Goal: Task Accomplishment & Management: Manage account settings

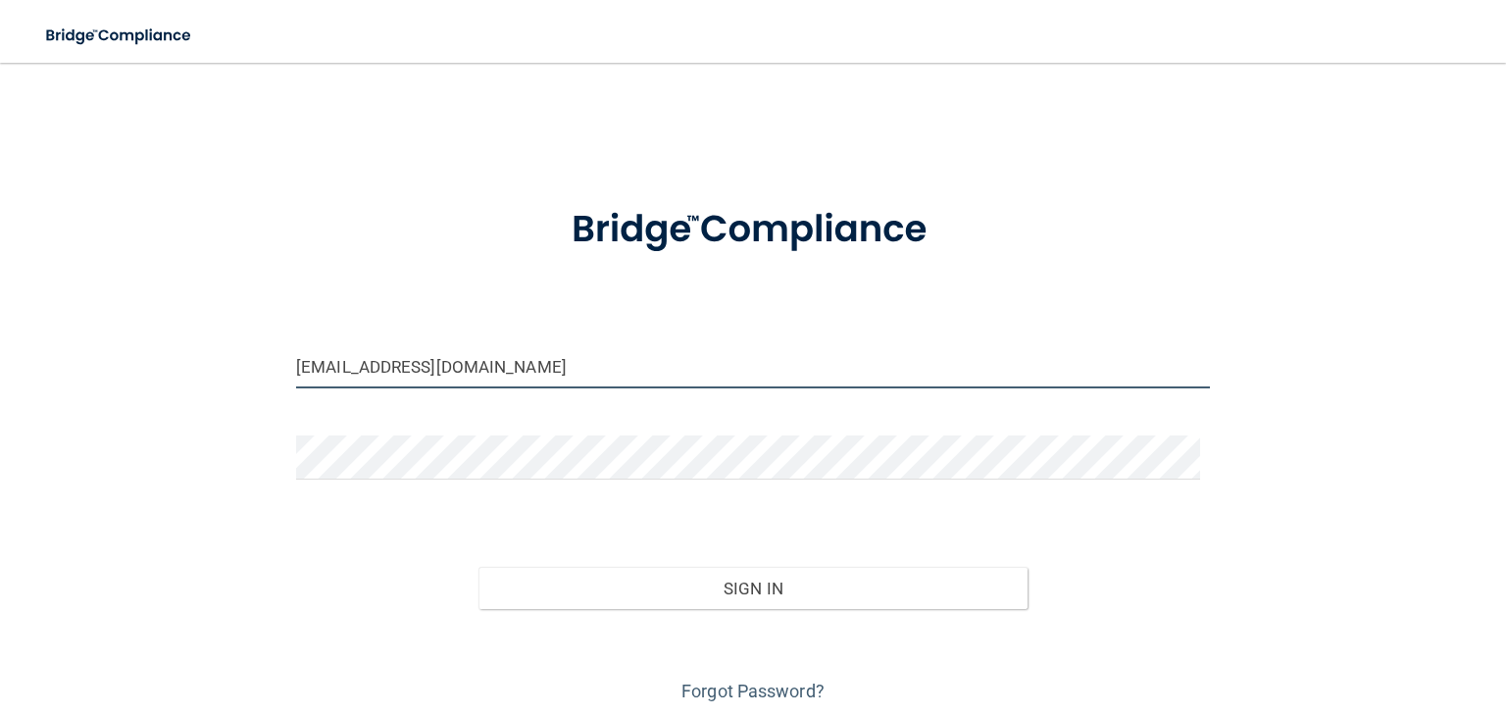
click at [428, 358] on input "[EMAIL_ADDRESS][DOMAIN_NAME]" at bounding box center [753, 366] width 914 height 44
drag, startPoint x: 475, startPoint y: 364, endPoint x: 147, endPoint y: 356, distance: 328.5
click at [147, 356] on div "[EMAIL_ADDRESS][DOMAIN_NAME] Invalid email/password. You don't have permission …" at bounding box center [752, 394] width 1427 height 625
drag, startPoint x: 526, startPoint y: 377, endPoint x: 220, endPoint y: 366, distance: 306.1
click at [220, 366] on div "[EMAIL_ADDRESS][DOMAIN_NAME] Invalid email/password. You don't have permission …" at bounding box center [752, 394] width 1427 height 625
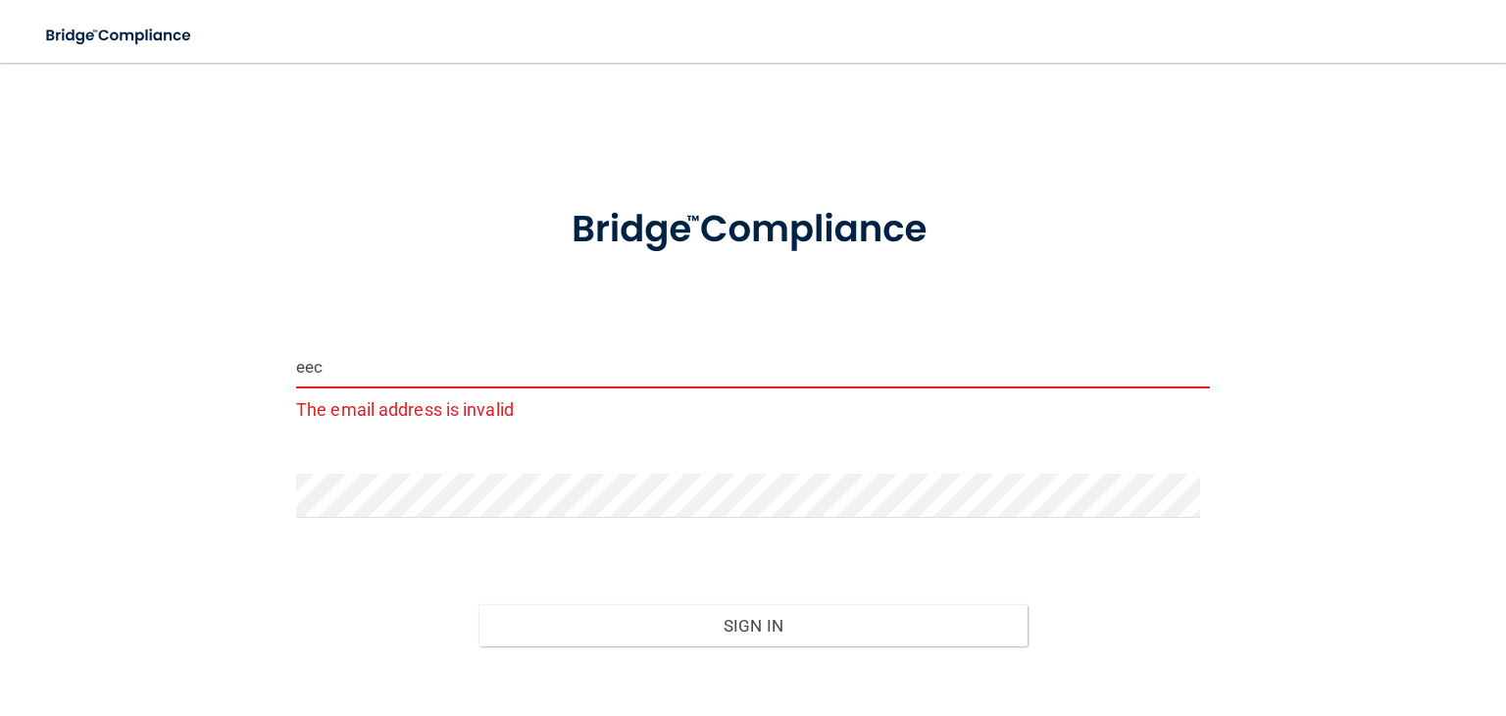
type input "[EMAIL_ADDRESS][DOMAIN_NAME]"
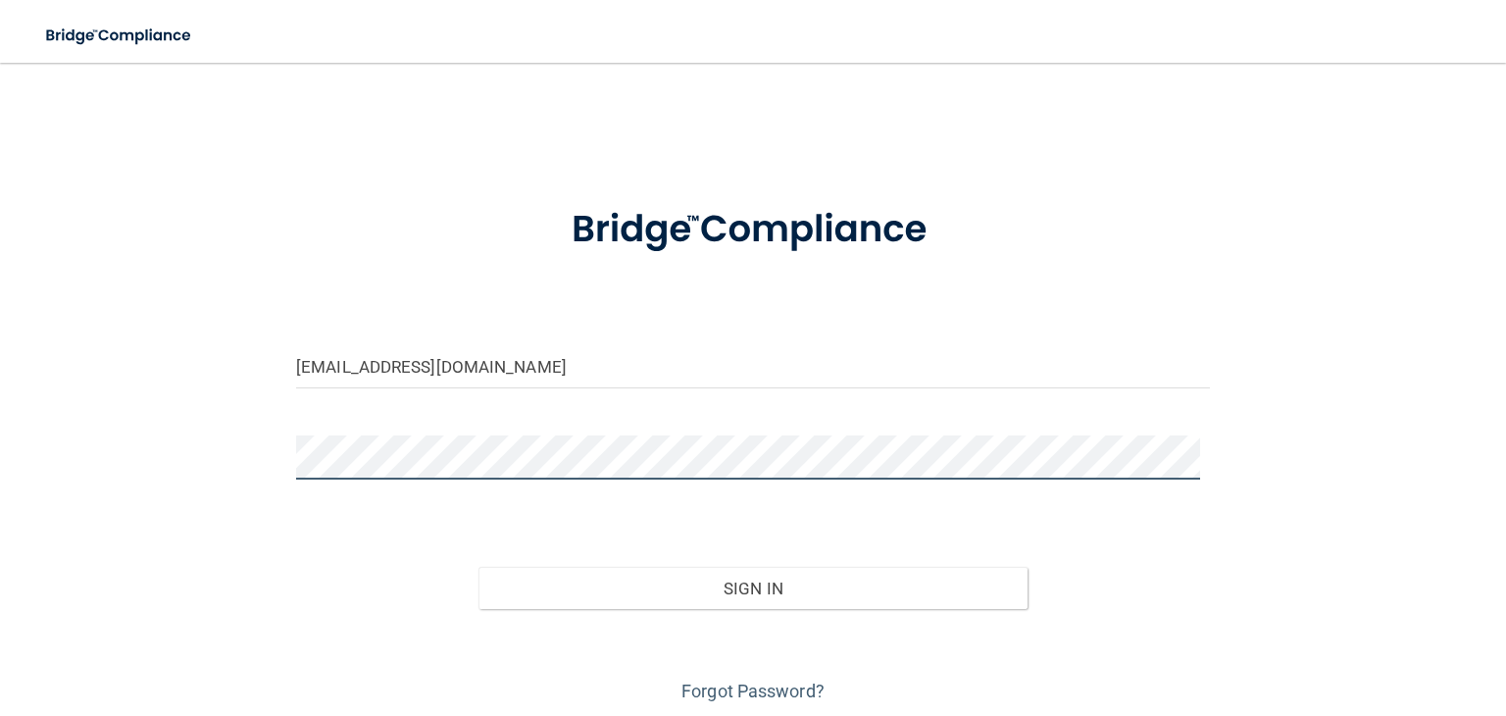
click at [220, 429] on div "[EMAIL_ADDRESS][DOMAIN_NAME] Invalid email/password. You don't have permission …" at bounding box center [752, 394] width 1427 height 625
click at [157, 460] on div "[EMAIL_ADDRESS][DOMAIN_NAME] Invalid email/password. You don't have permission …" at bounding box center [752, 394] width 1427 height 625
click at [478, 567] on button "Sign In" at bounding box center [752, 588] width 548 height 43
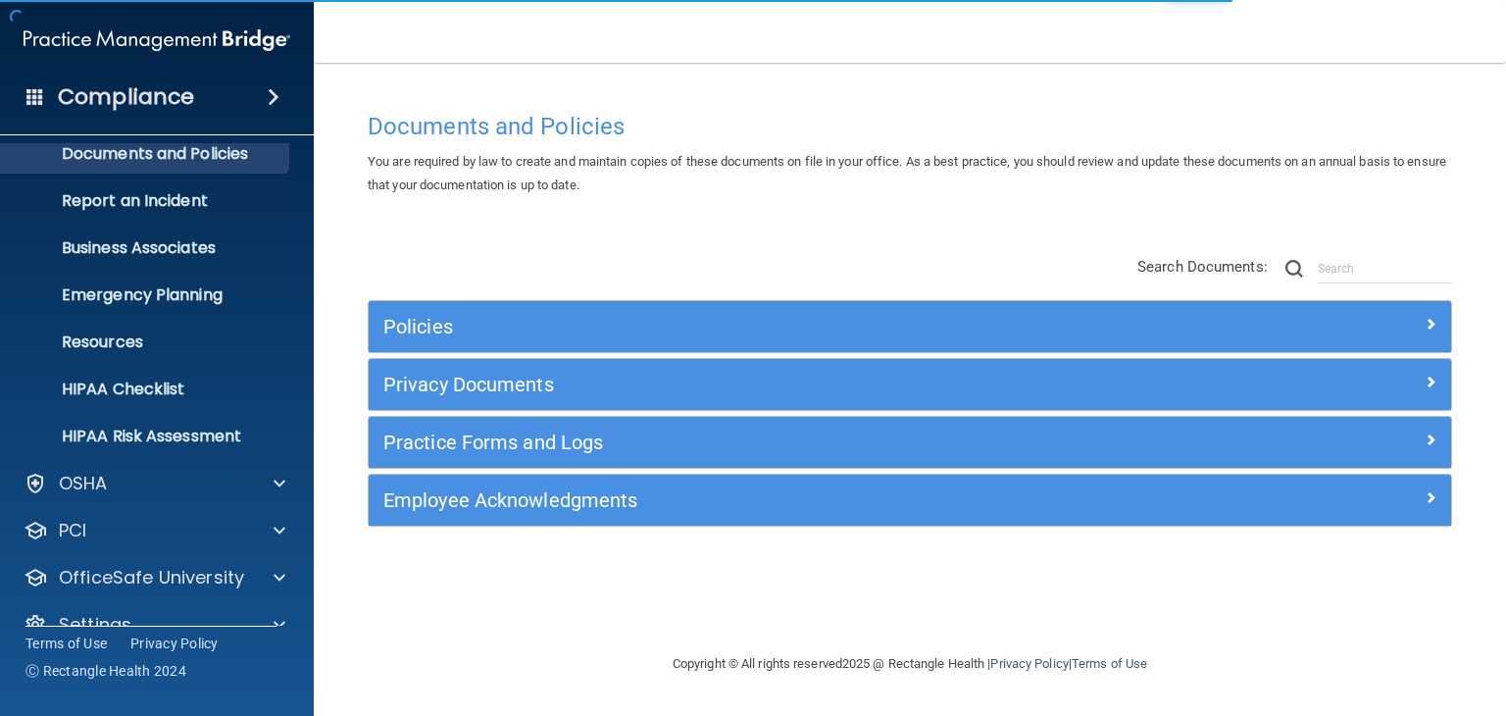
scroll to position [98, 0]
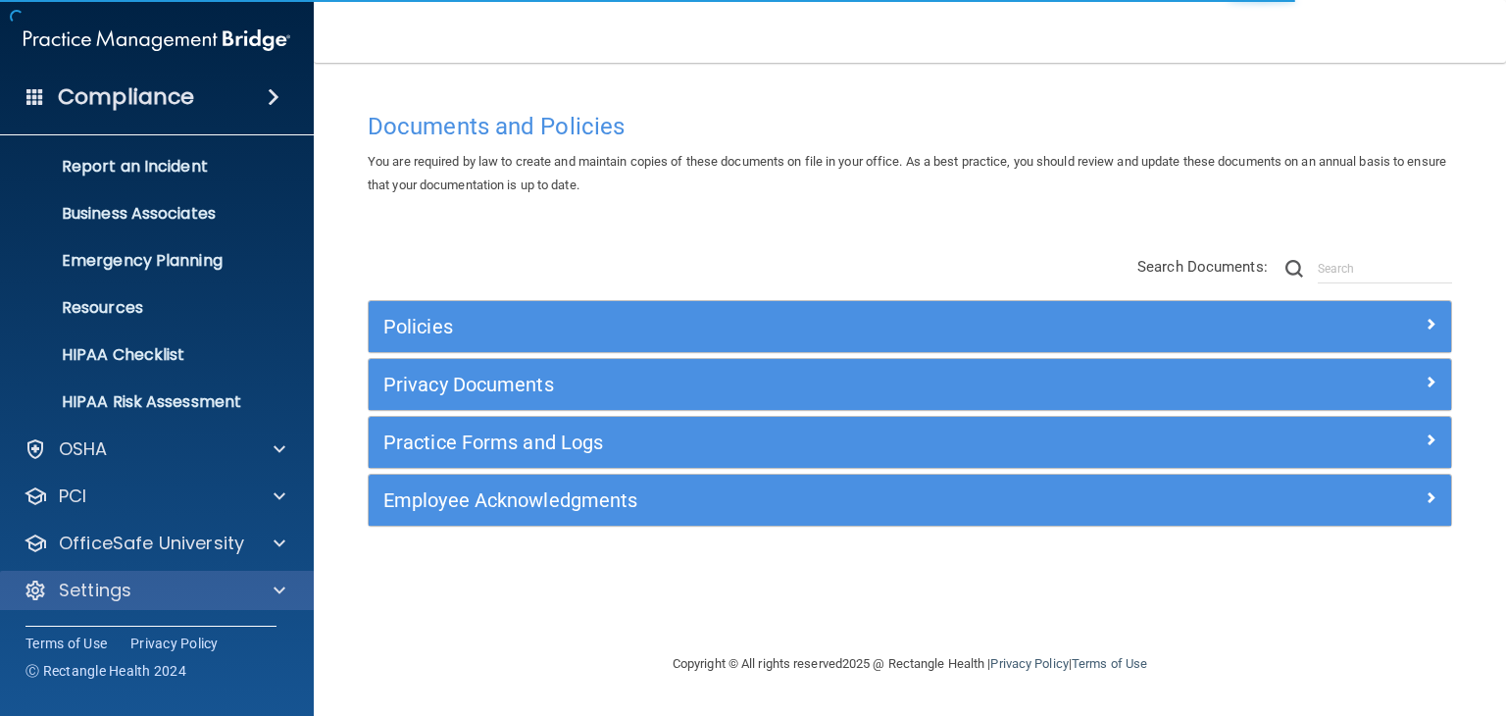
click at [253, 575] on div "Settings" at bounding box center [157, 590] width 315 height 39
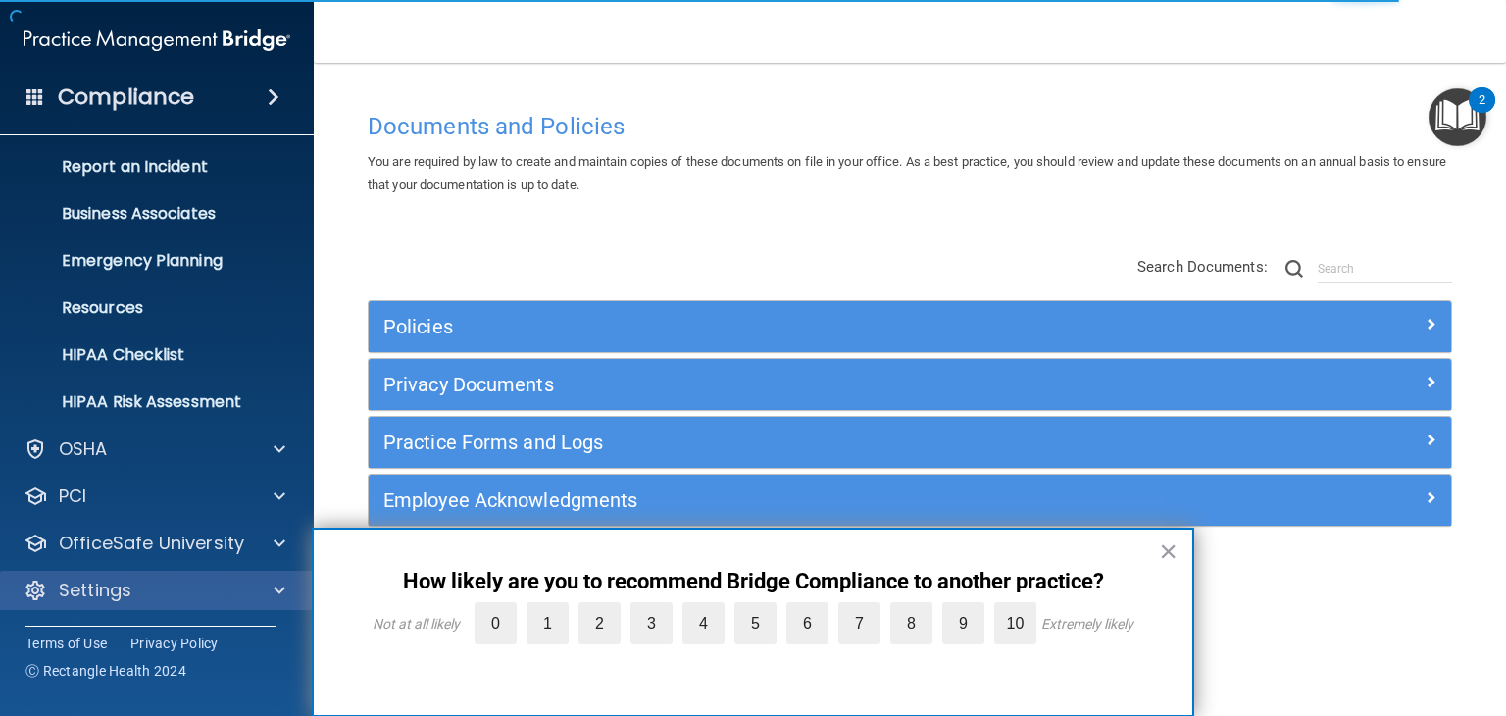
click at [207, 602] on div "Settings" at bounding box center [157, 590] width 315 height 39
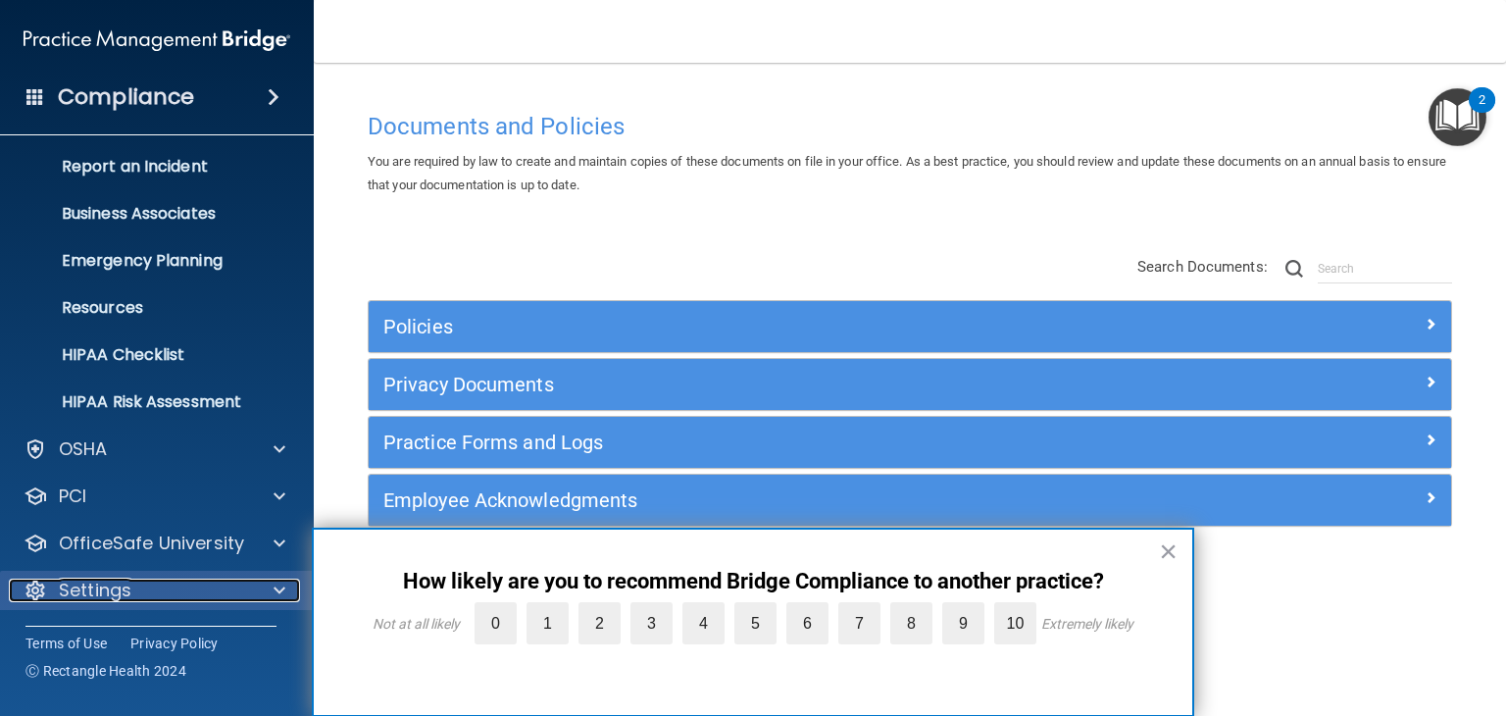
click at [267, 586] on div at bounding box center [276, 590] width 49 height 24
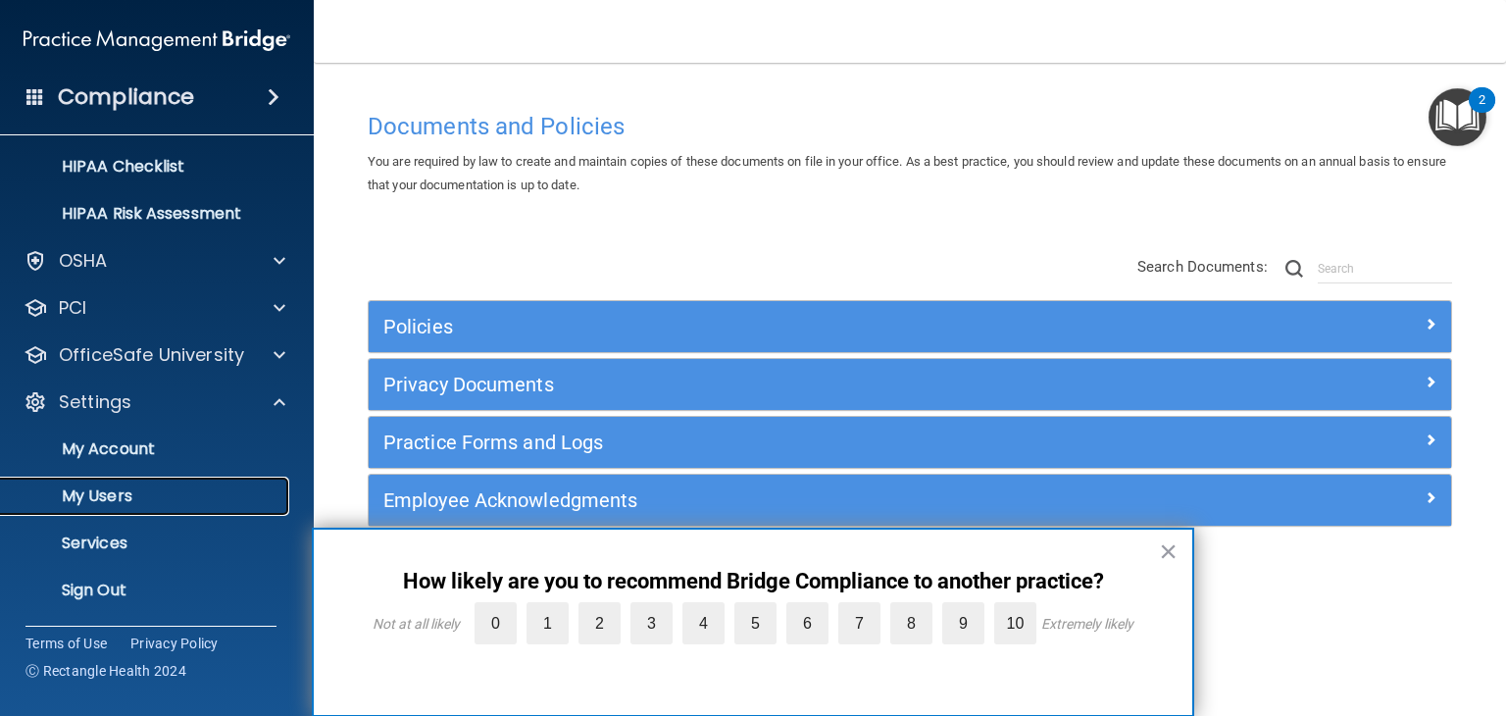
click at [103, 492] on p "My Users" at bounding box center [147, 496] width 268 height 20
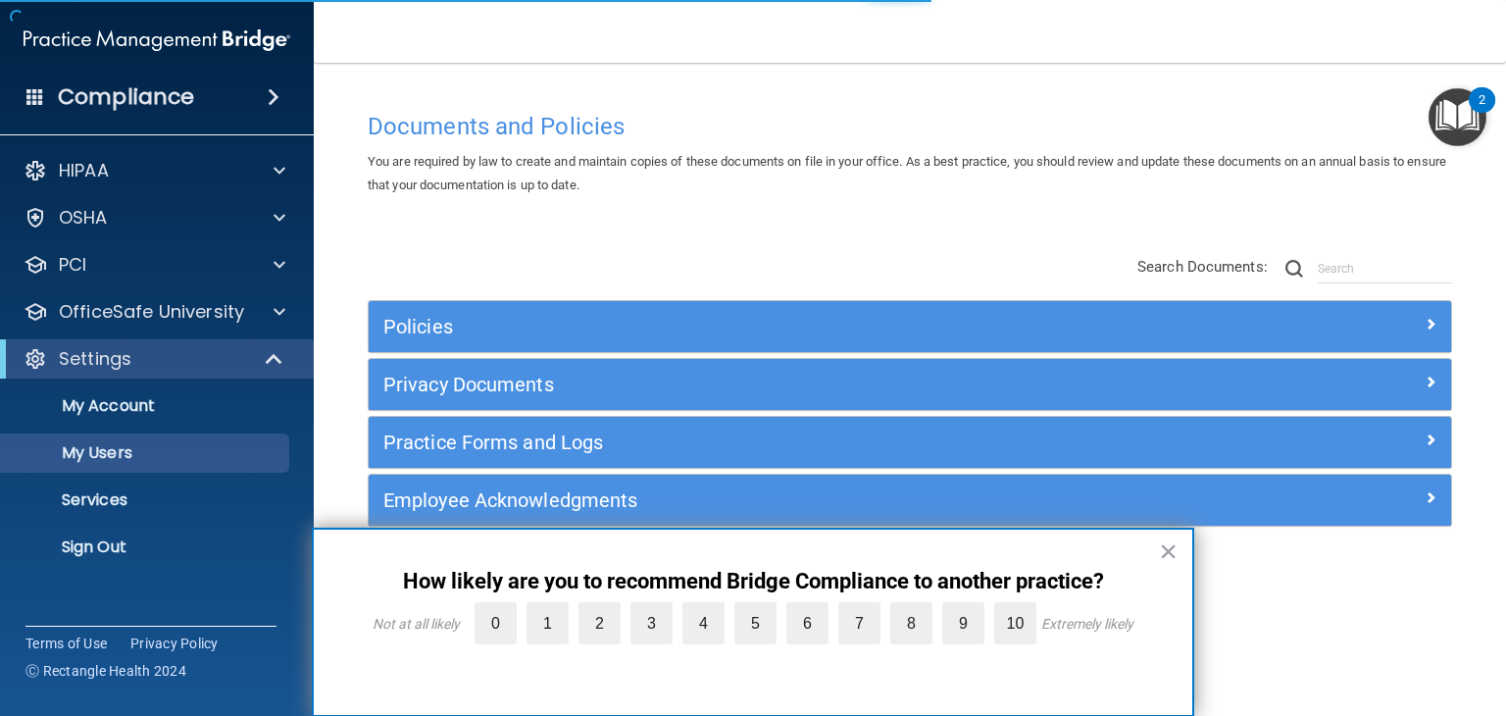
select select "20"
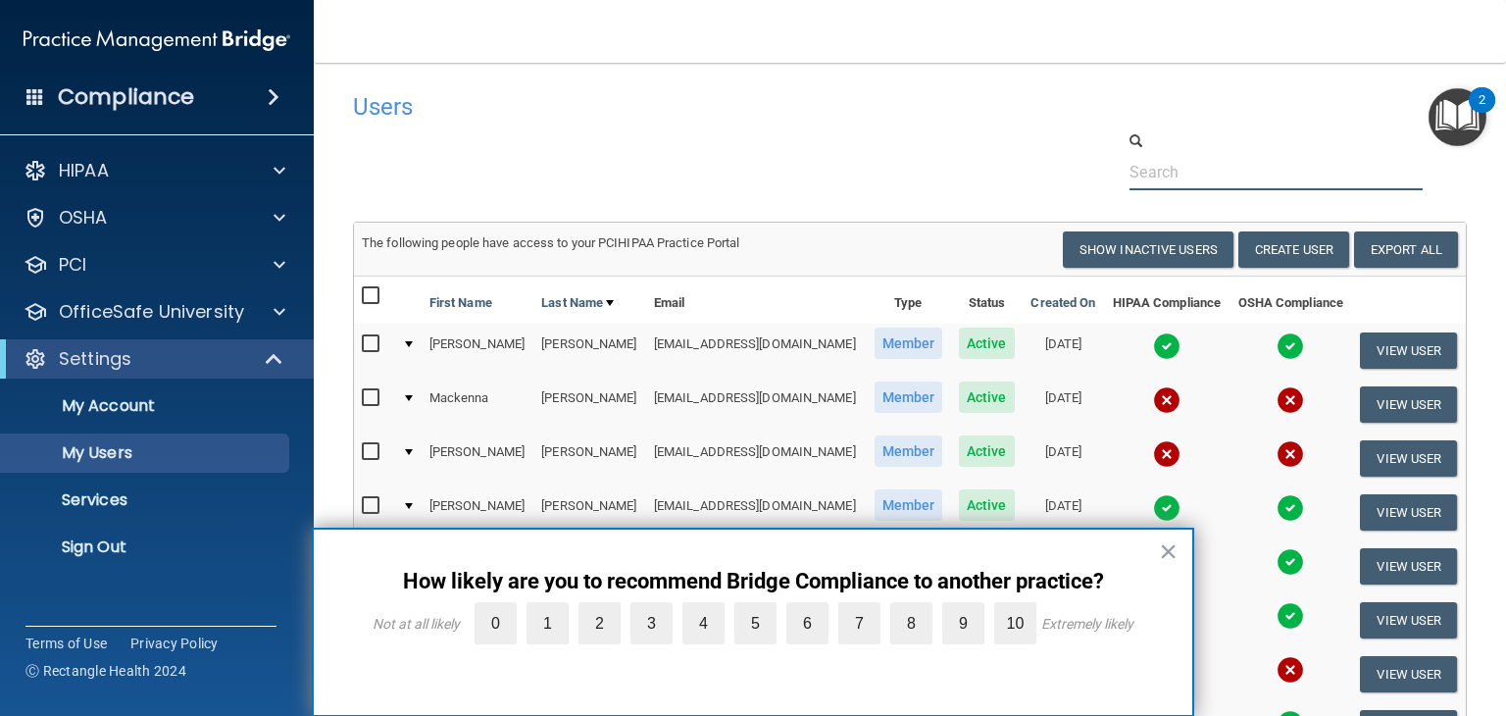
click at [1217, 174] on input "text" at bounding box center [1275, 172] width 293 height 36
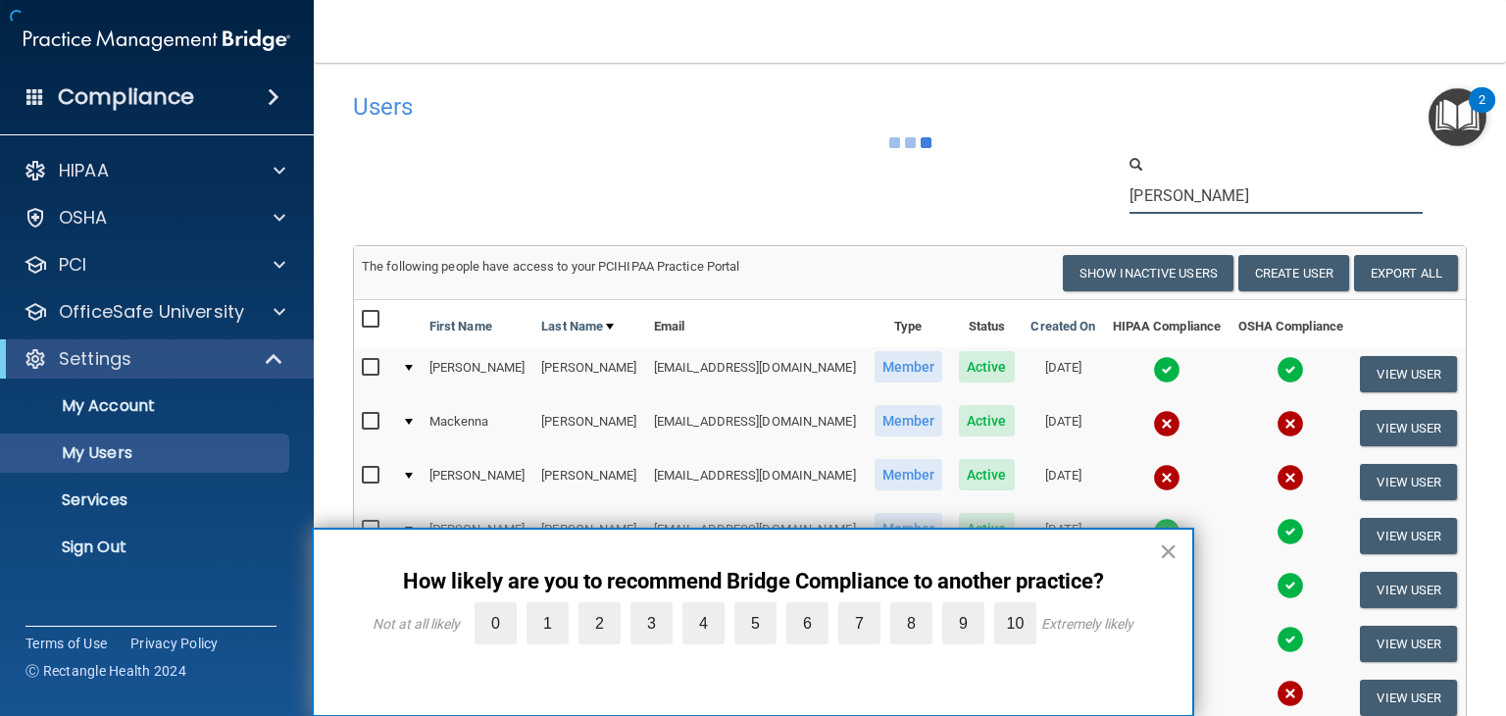
type input "[PERSON_NAME]"
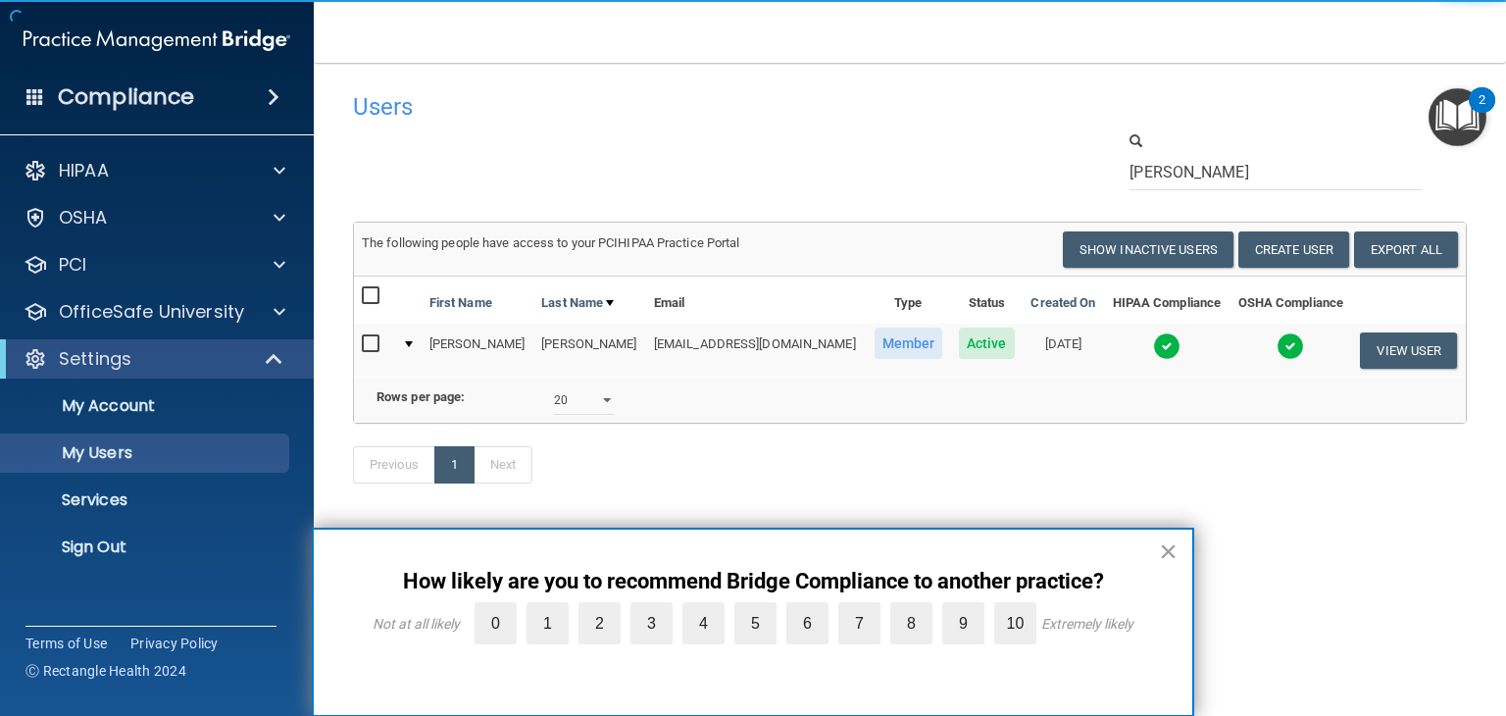
click at [1153, 351] on img at bounding box center [1166, 345] width 27 height 27
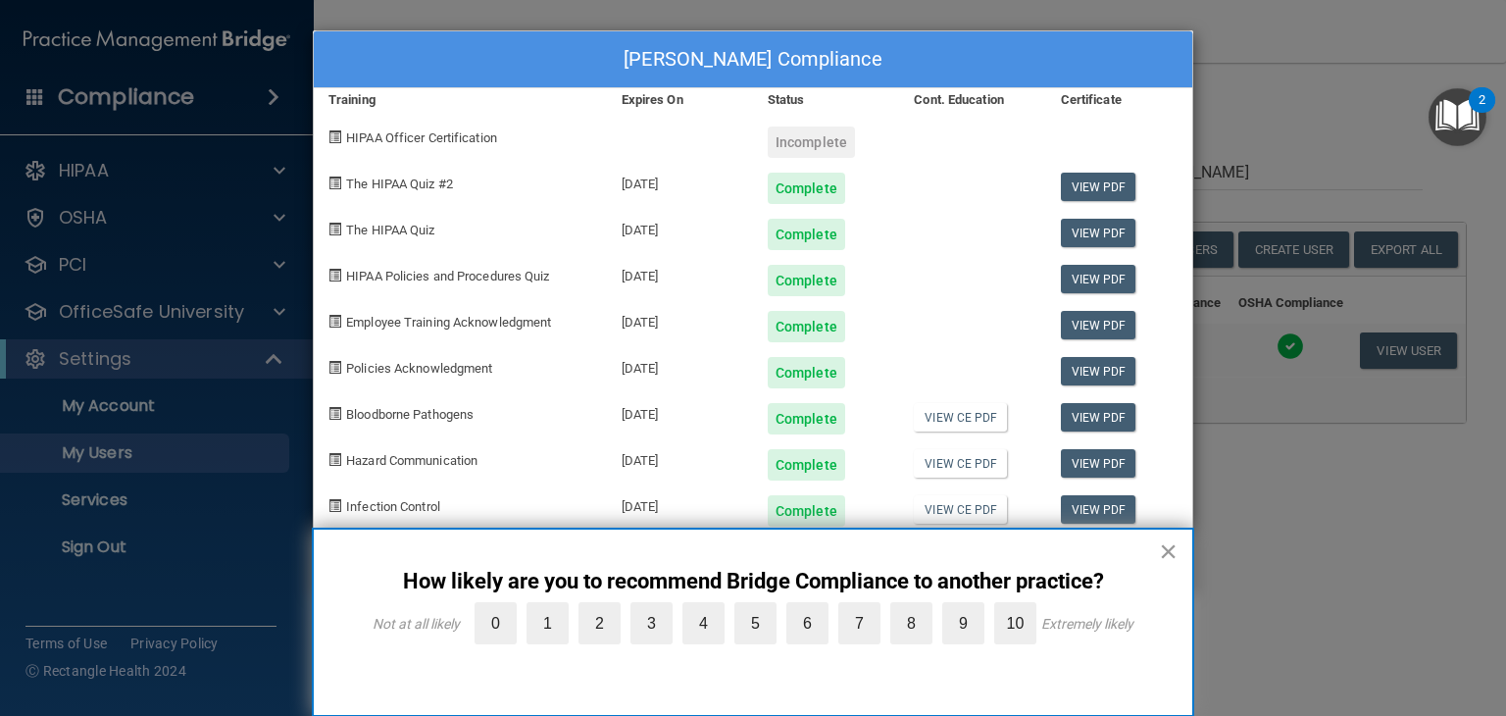
click at [1175, 551] on button "×" at bounding box center [1168, 550] width 19 height 31
